Goal: Information Seeking & Learning: Learn about a topic

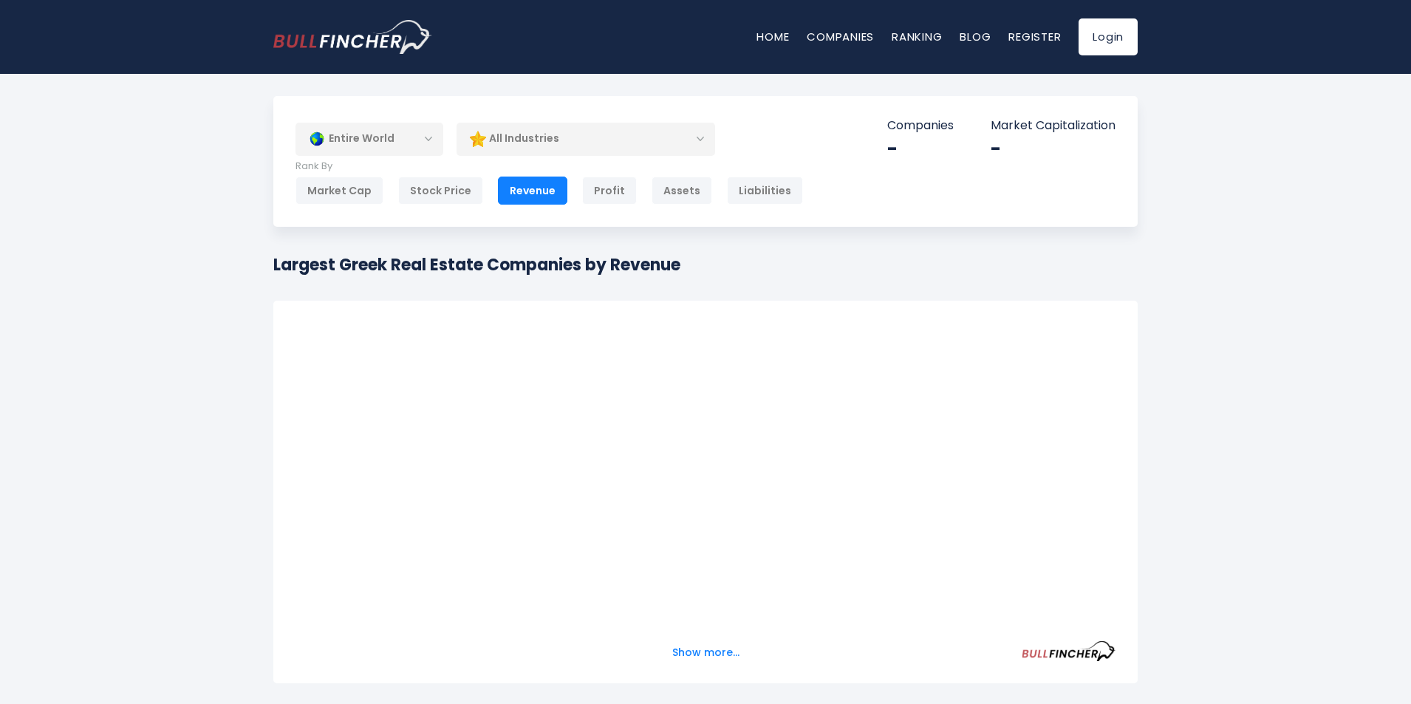
click at [425, 139] on div "Entire World" at bounding box center [369, 139] width 148 height 34
drag, startPoint x: 601, startPoint y: 273, endPoint x: 569, endPoint y: 242, distance: 44.9
click at [716, 276] on div "Largest Greek Real Estate Companies by Revenue Convert USD to local currency" at bounding box center [705, 271] width 864 height 36
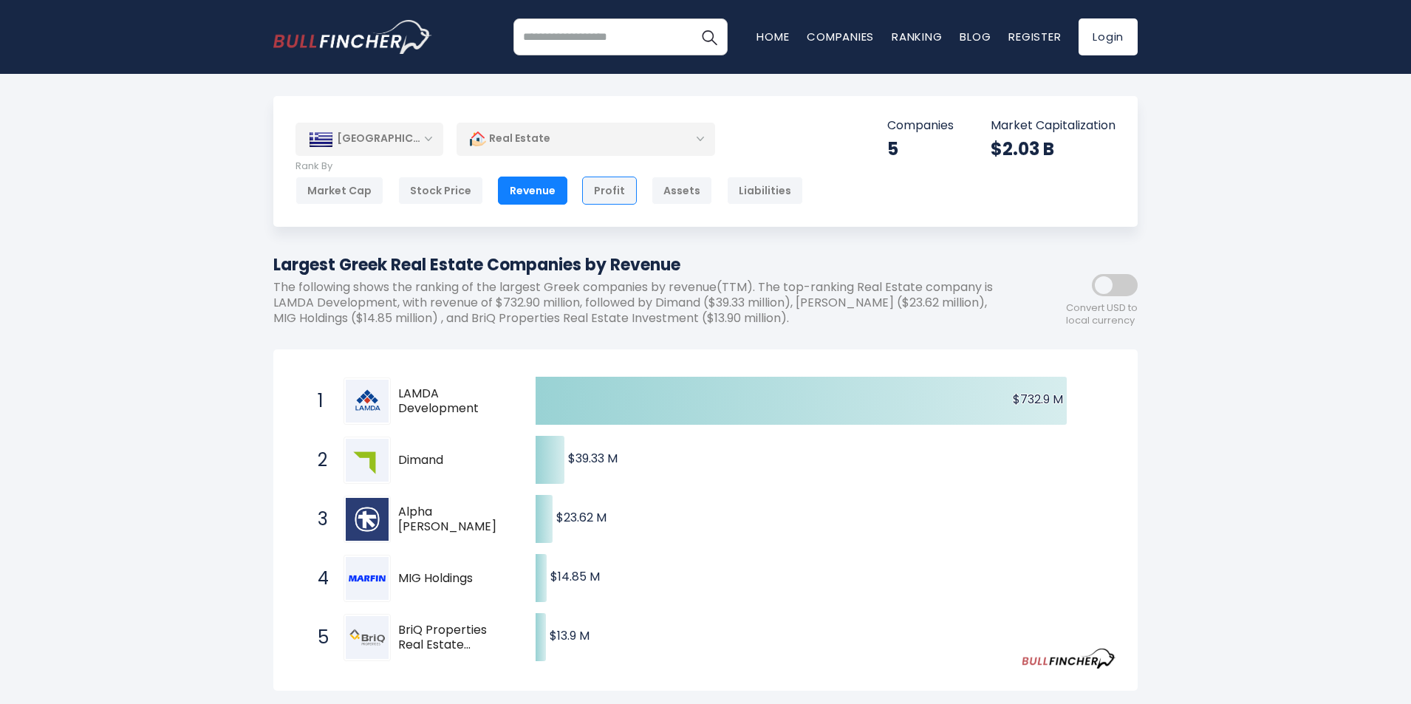
click at [593, 191] on div "Profit" at bounding box center [609, 191] width 55 height 28
